Goal: Task Accomplishment & Management: Manage account settings

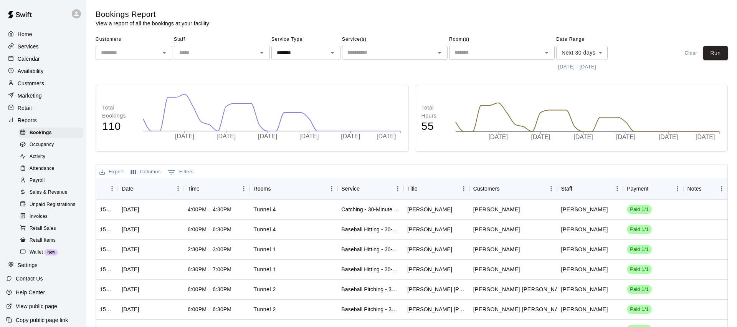
click at [30, 98] on p "Marketing" at bounding box center [30, 96] width 24 height 8
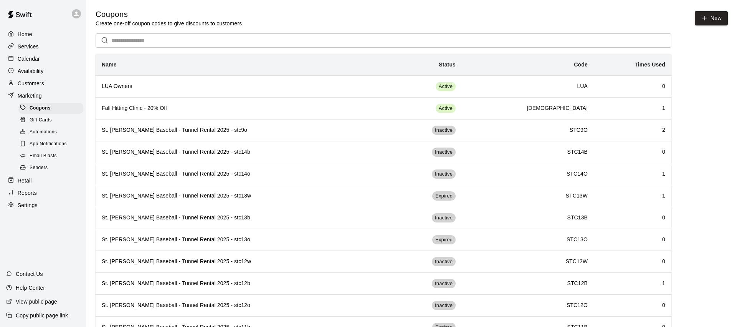
click at [42, 153] on span "Email Blasts" at bounding box center [43, 156] width 27 height 8
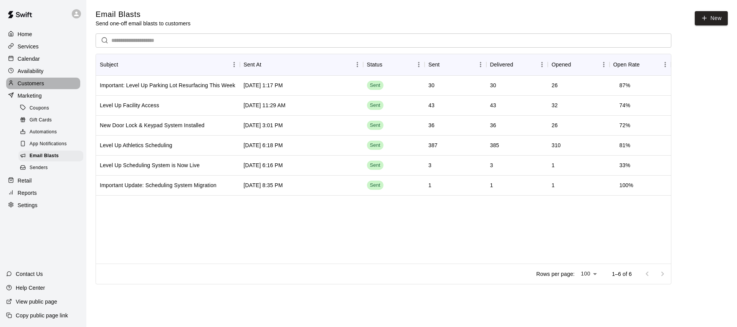
click at [28, 83] on p "Customers" at bounding box center [31, 83] width 26 height 8
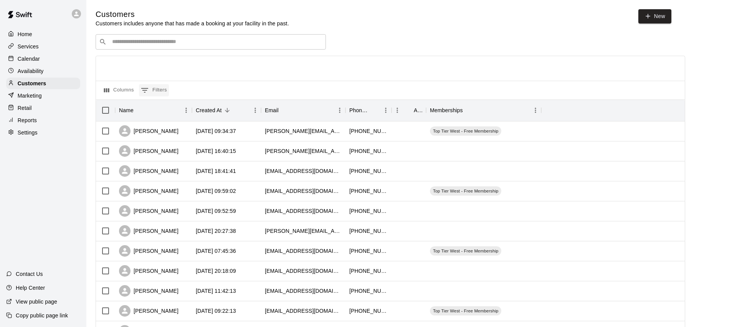
click at [162, 88] on button "0 Filters" at bounding box center [154, 90] width 30 height 12
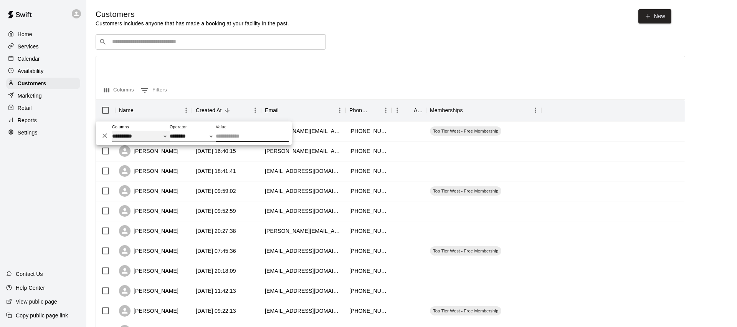
click at [155, 138] on select "**********" at bounding box center [141, 136] width 58 height 11
select select "**********"
click at [112, 131] on select "**********" at bounding box center [141, 136] width 58 height 11
click at [231, 137] on input "Value" at bounding box center [252, 136] width 73 height 11
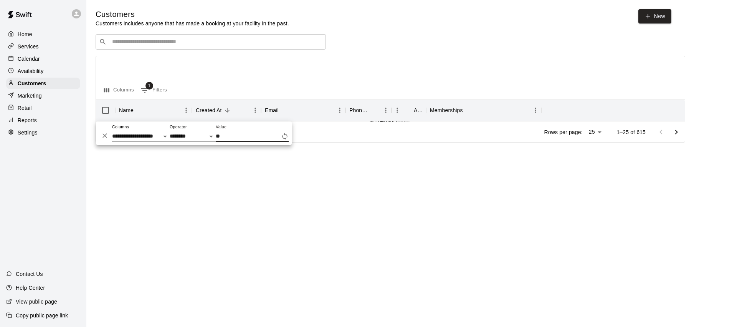
type input "*"
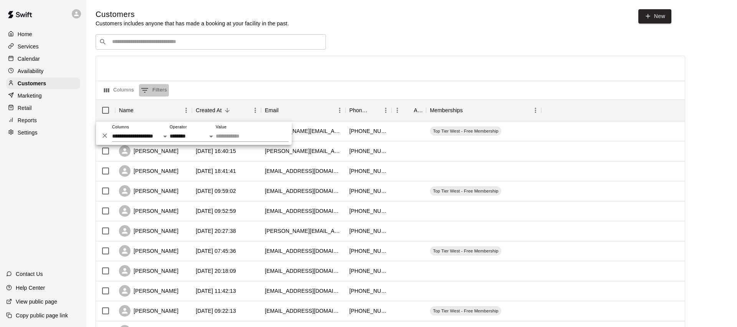
click at [165, 92] on button "0 Filters" at bounding box center [154, 90] width 30 height 12
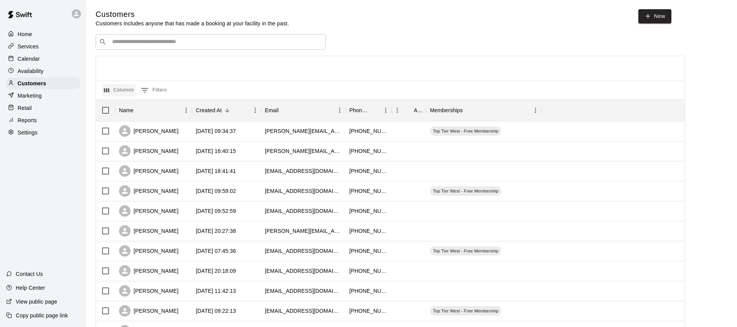
click at [132, 91] on button "Columns" at bounding box center [119, 90] width 34 height 12
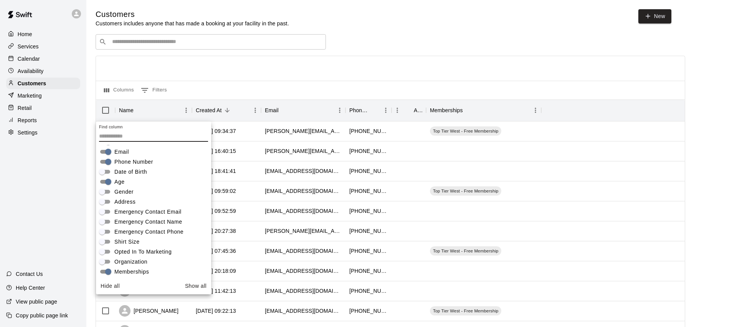
drag, startPoint x: 136, startPoint y: 251, endPoint x: 153, endPoint y: 251, distance: 17.7
click at [136, 251] on span "Opted In To Marketing" at bounding box center [142, 252] width 57 height 8
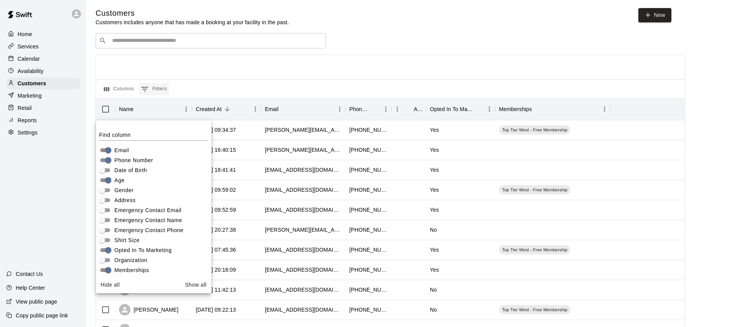
scroll to position [0, 0]
drag, startPoint x: 165, startPoint y: 92, endPoint x: 160, endPoint y: 91, distance: 5.0
click at [165, 92] on button "0 Filters" at bounding box center [154, 90] width 30 height 12
select select "**********"
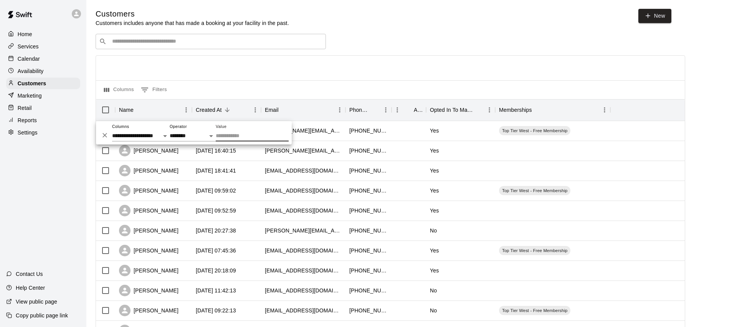
scroll to position [0, 0]
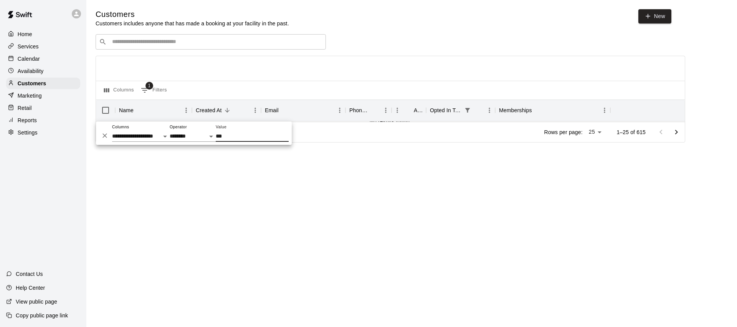
type input "***"
drag, startPoint x: 346, startPoint y: 227, endPoint x: 338, endPoint y: 225, distance: 8.1
click at [346, 164] on html "**********" at bounding box center [368, 82] width 737 height 164
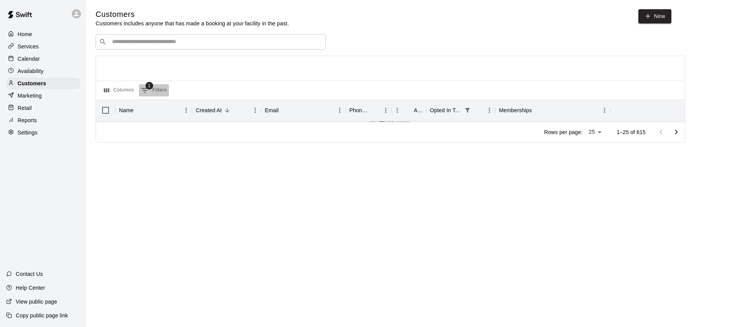
click at [160, 89] on button "1 Filters" at bounding box center [154, 90] width 30 height 12
select select "**********"
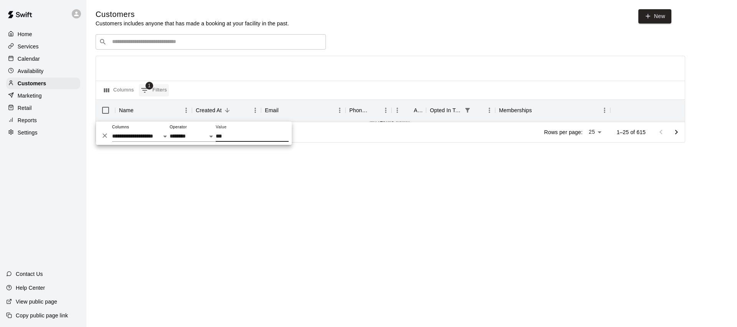
click at [150, 86] on span "1" at bounding box center [150, 86] width 8 height 8
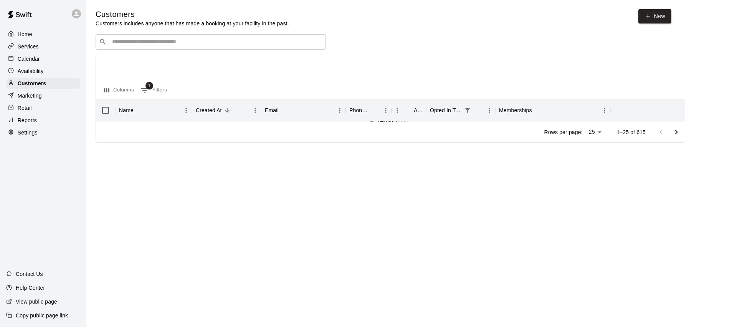
drag, startPoint x: 154, startPoint y: 84, endPoint x: 137, endPoint y: 121, distance: 39.7
click at [154, 85] on button "1 Filters" at bounding box center [154, 90] width 30 height 12
select select "**********"
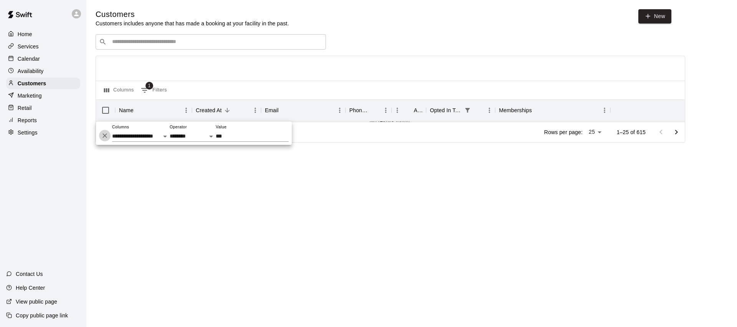
click at [104, 136] on icon "Delete" at bounding box center [105, 136] width 8 height 8
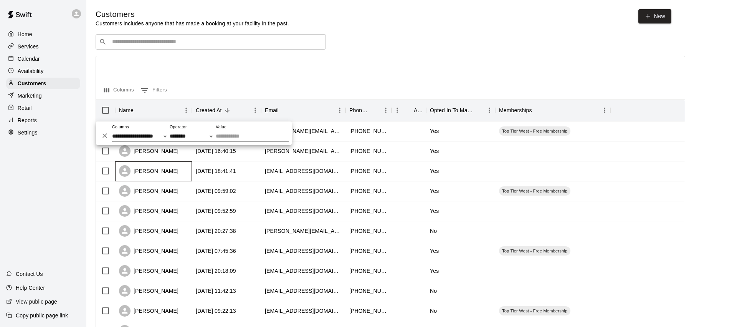
click at [124, 174] on icon at bounding box center [125, 171] width 9 height 9
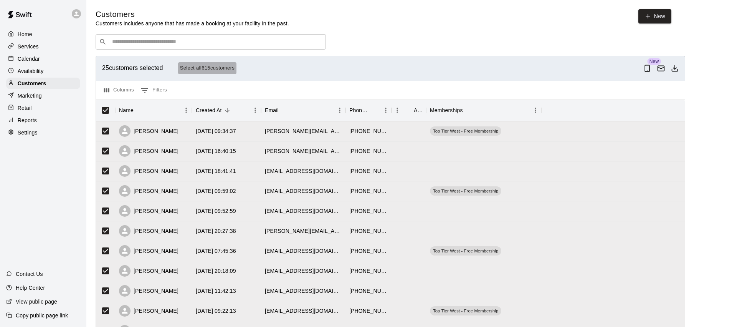
click at [204, 69] on button "Select all 615 customers" at bounding box center [207, 68] width 59 height 12
click at [676, 69] on icon "Download as csv" at bounding box center [675, 68] width 8 height 8
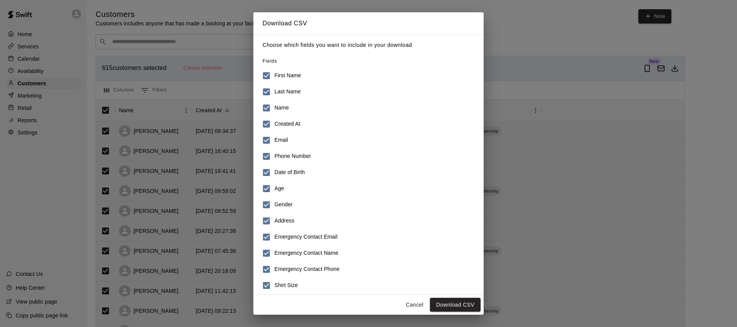
click at [278, 124] on h6 "Created At" at bounding box center [288, 124] width 26 height 8
click at [280, 121] on h6 "Created At" at bounding box center [288, 124] width 26 height 8
drag, startPoint x: 289, startPoint y: 156, endPoint x: 289, endPoint y: 167, distance: 11.5
click at [289, 156] on h6 "Phone Number" at bounding box center [293, 156] width 36 height 8
drag, startPoint x: 288, startPoint y: 170, endPoint x: 287, endPoint y: 174, distance: 4.7
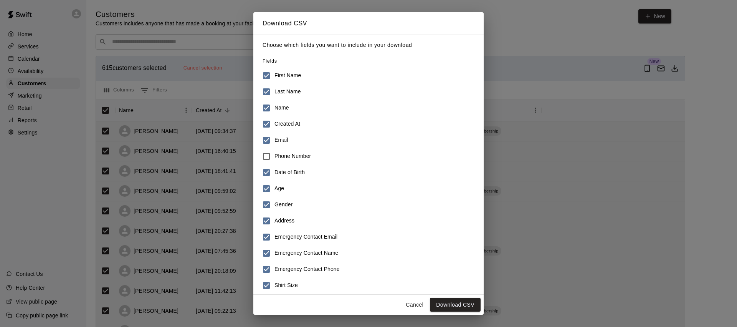
click at [288, 170] on h6 "Date of Birth" at bounding box center [290, 172] width 30 height 8
click at [279, 187] on h6 "Age" at bounding box center [280, 188] width 10 height 8
drag, startPoint x: 280, startPoint y: 203, endPoint x: 281, endPoint y: 218, distance: 15.0
click at [280, 203] on h6 "Gender" at bounding box center [284, 204] width 18 height 8
drag, startPoint x: 281, startPoint y: 218, endPoint x: 283, endPoint y: 233, distance: 14.7
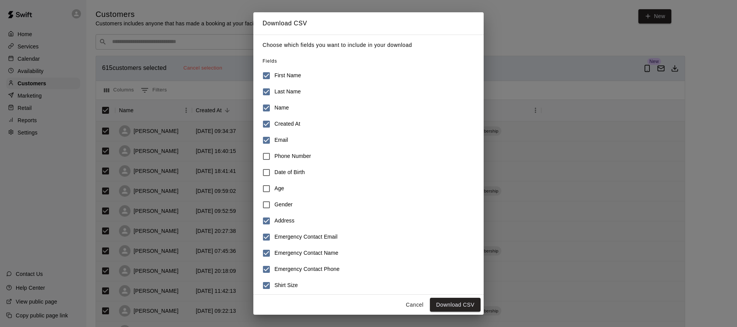
click at [281, 218] on h6 "Address" at bounding box center [285, 221] width 20 height 8
drag, startPoint x: 283, startPoint y: 234, endPoint x: 286, endPoint y: 241, distance: 7.8
click at [283, 234] on h6 "Emergency Contact Email" at bounding box center [306, 237] width 63 height 8
drag, startPoint x: 288, startPoint y: 257, endPoint x: 288, endPoint y: 263, distance: 6.5
click at [288, 257] on h6 "Emergency Contact Name" at bounding box center [307, 253] width 64 height 8
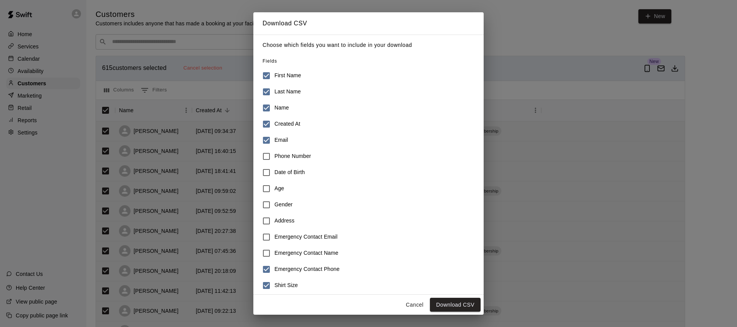
click at [289, 266] on h6 "Emergency Contact Phone" at bounding box center [307, 269] width 65 height 8
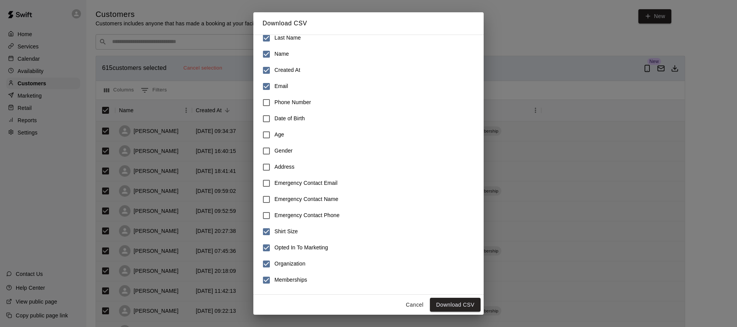
drag, startPoint x: 285, startPoint y: 231, endPoint x: 289, endPoint y: 268, distance: 37.4
click at [285, 231] on h6 "Shirt Size" at bounding box center [286, 231] width 23 height 8
drag, startPoint x: 289, startPoint y: 265, endPoint x: 290, endPoint y: 272, distance: 7.0
click at [289, 265] on h6 "Organization" at bounding box center [290, 264] width 31 height 8
drag, startPoint x: 290, startPoint y: 280, endPoint x: 288, endPoint y: 251, distance: 29.2
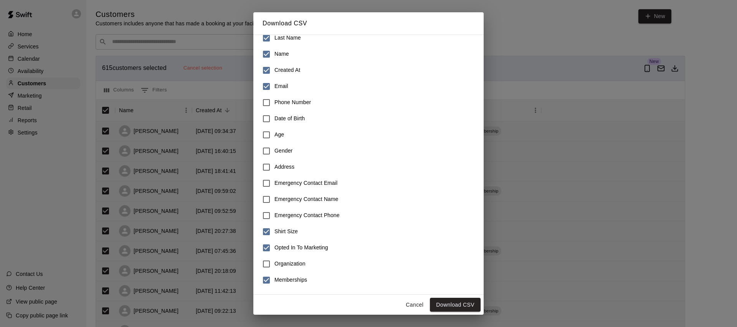
click at [290, 279] on h6 "Memberships" at bounding box center [291, 280] width 33 height 8
drag, startPoint x: 284, startPoint y: 232, endPoint x: 367, endPoint y: 269, distance: 90.9
click at [284, 232] on h6 "Shirt Size" at bounding box center [286, 231] width 23 height 8
click at [455, 302] on button "Download CSV" at bounding box center [455, 305] width 51 height 14
drag, startPoint x: 415, startPoint y: 304, endPoint x: 296, endPoint y: 260, distance: 127.7
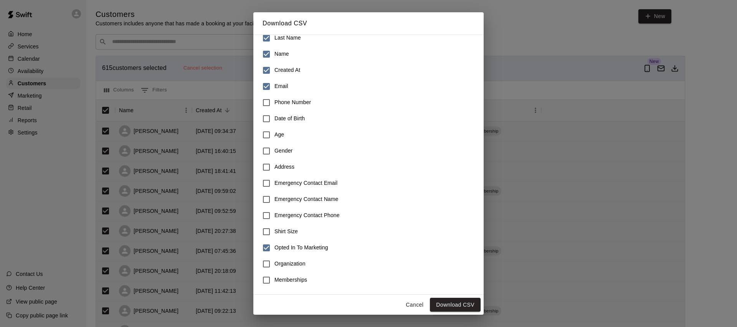
click at [415, 304] on button "Cancel" at bounding box center [414, 305] width 25 height 14
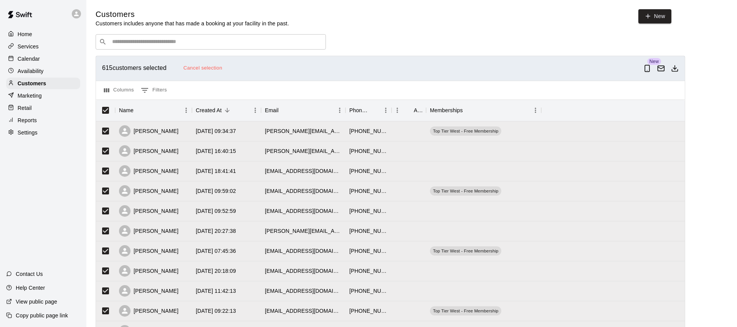
click at [30, 48] on p "Services" at bounding box center [28, 47] width 21 height 8
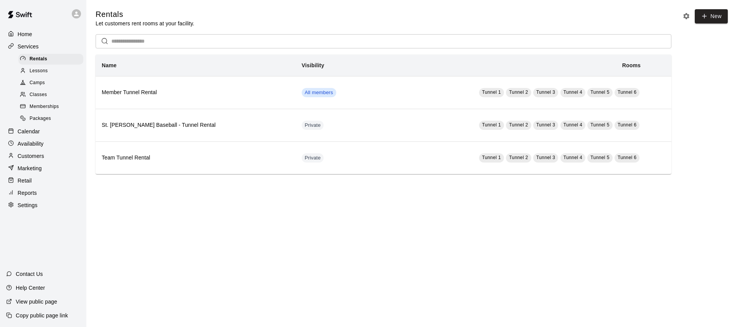
click at [34, 80] on span "Camps" at bounding box center [37, 83] width 15 height 8
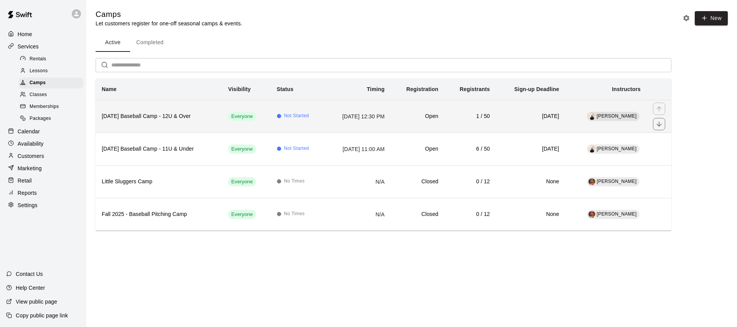
click at [162, 115] on h6 "[DATE] Baseball Camp - 12U & Over" at bounding box center [159, 116] width 114 height 8
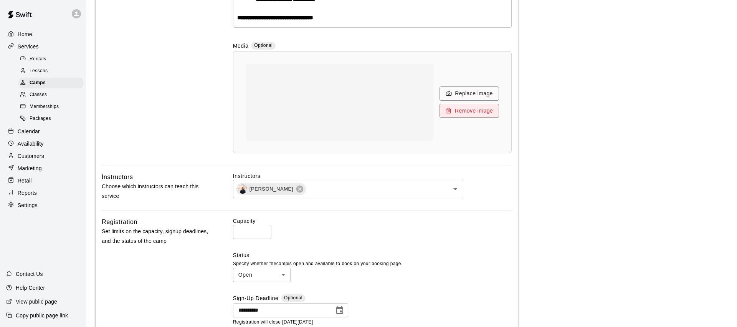
scroll to position [483, 0]
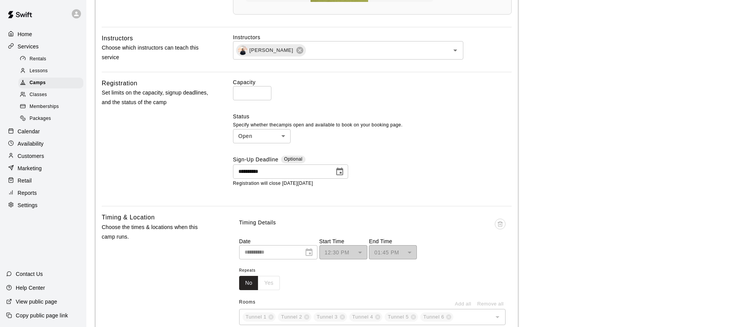
drag, startPoint x: 245, startPoint y: 93, endPoint x: 227, endPoint y: 90, distance: 18.2
click at [228, 91] on div "**********" at bounding box center [307, 139] width 410 height 122
type input "**"
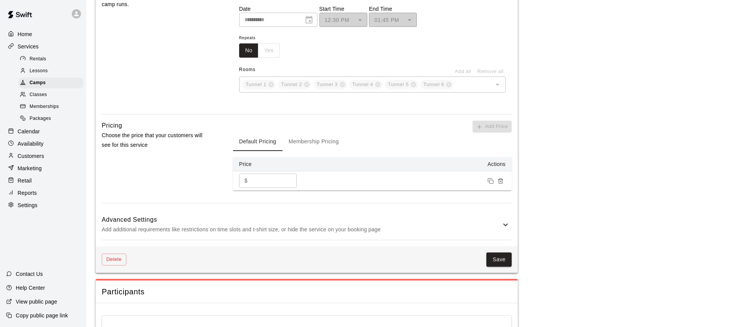
scroll to position [835, 0]
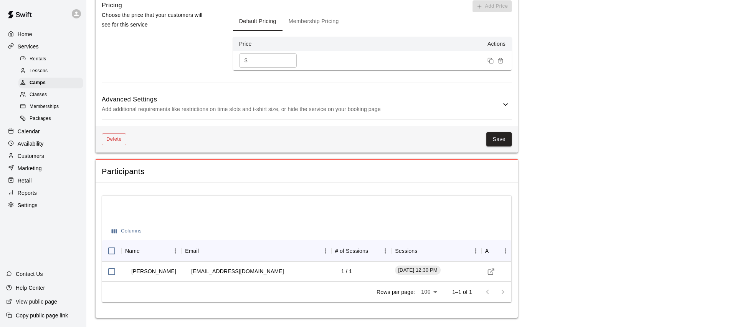
click at [508, 141] on button "Save" at bounding box center [498, 139] width 25 height 14
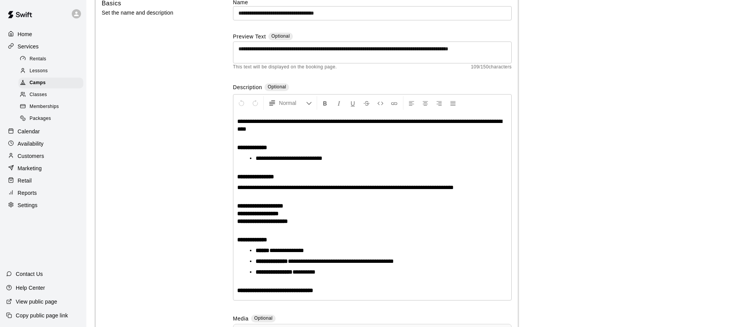
scroll to position [0, 0]
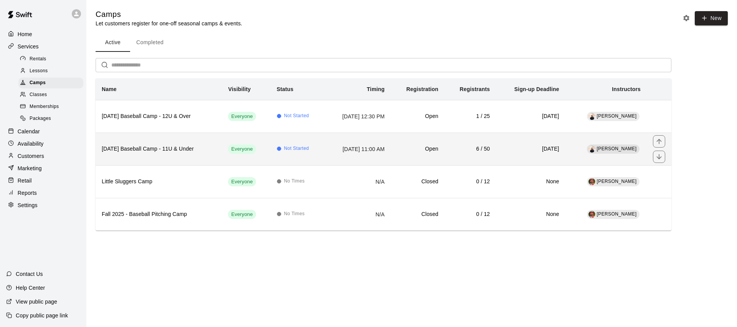
click at [184, 148] on h6 "[DATE] Baseball Camp - 11U & Under" at bounding box center [159, 149] width 114 height 8
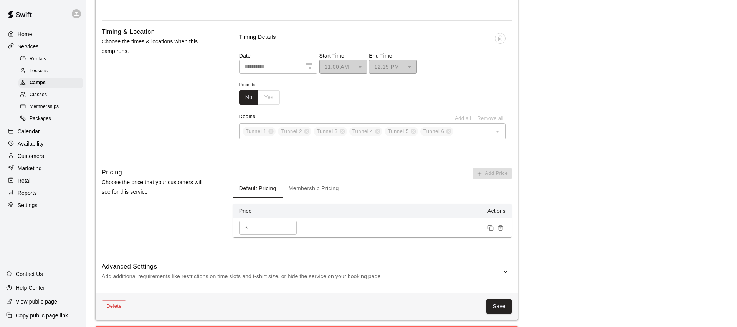
scroll to position [490, 0]
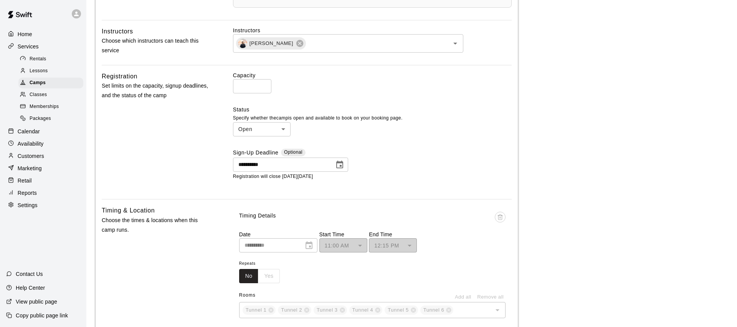
drag, startPoint x: 246, startPoint y: 84, endPoint x: 216, endPoint y: 79, distance: 30.4
click at [217, 80] on div "**********" at bounding box center [307, 132] width 410 height 122
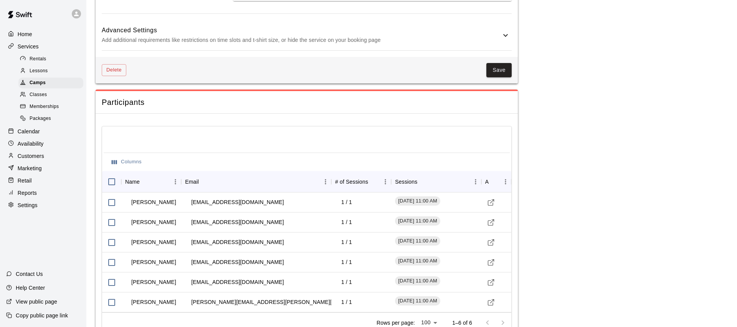
scroll to position [935, 0]
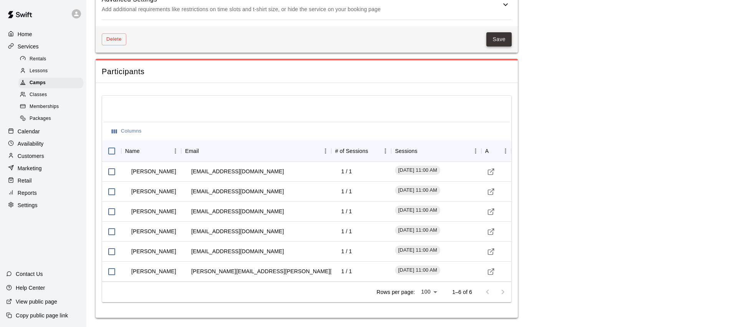
type input "**"
click at [490, 37] on button "Save" at bounding box center [498, 39] width 25 height 14
